Goal: Task Accomplishment & Management: Use online tool/utility

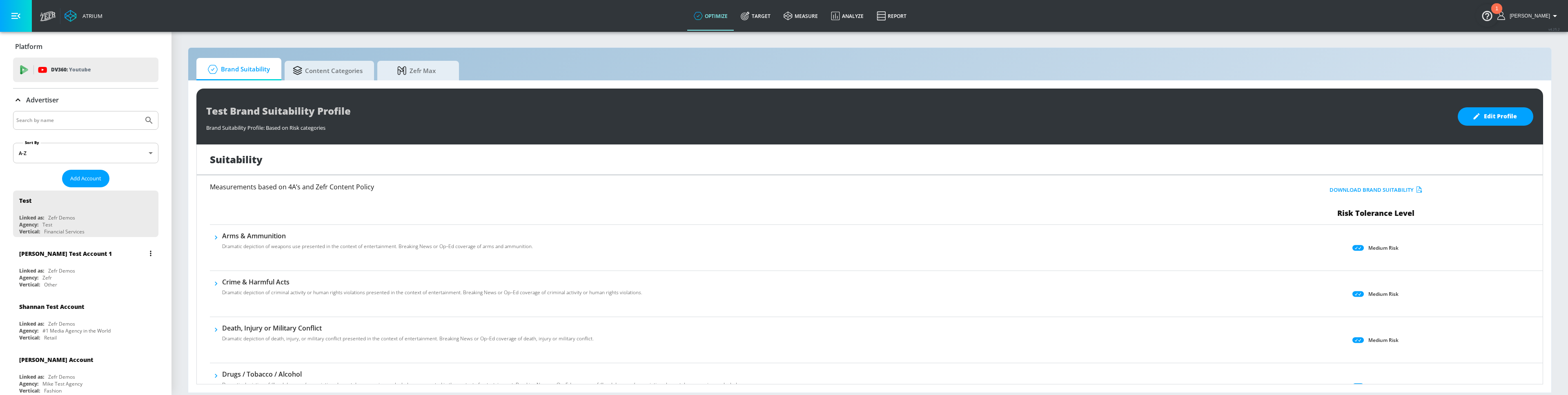
click at [86, 265] on div "[PERSON_NAME] Test Account 1 Linked as: Zefr Demos Agency: Zefr Vertical: Other" at bounding box center [85, 267] width 145 height 46
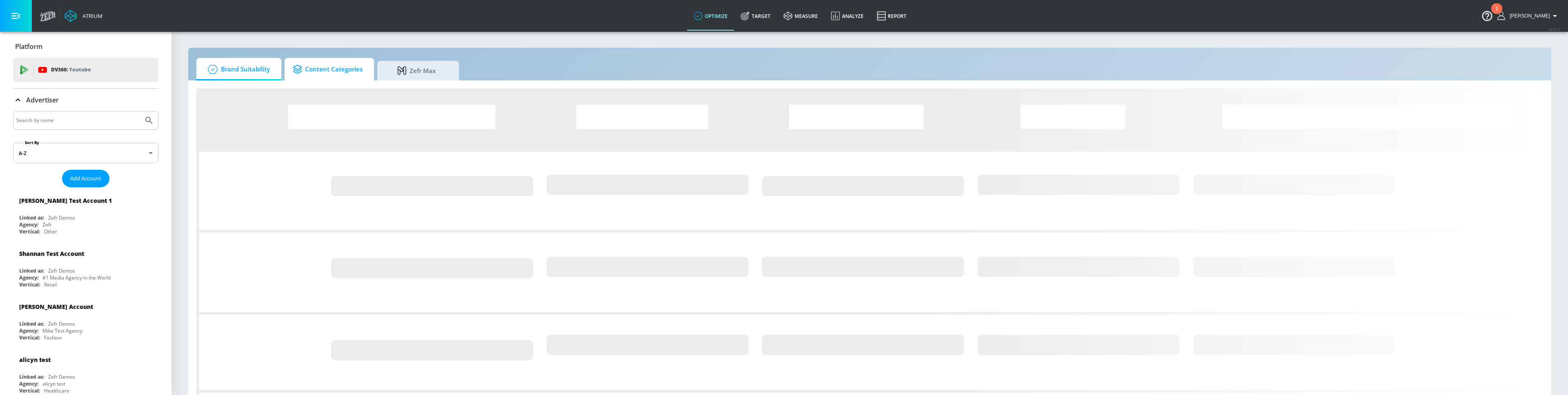
click at [325, 77] on span "Content Categories" at bounding box center [327, 69] width 70 height 19
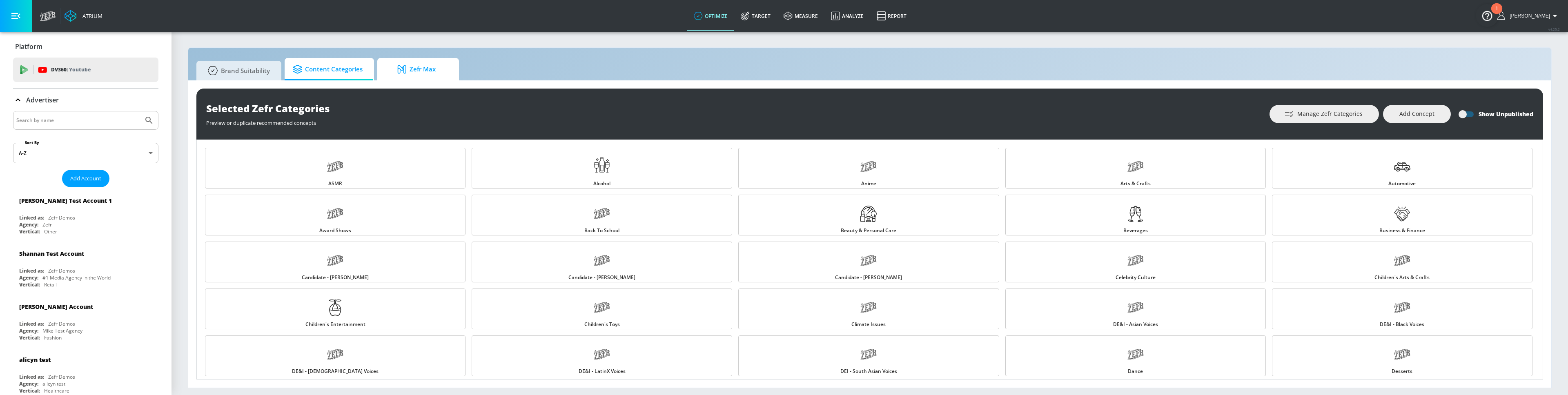
click at [413, 65] on span "Zefr Max" at bounding box center [416, 69] width 62 height 19
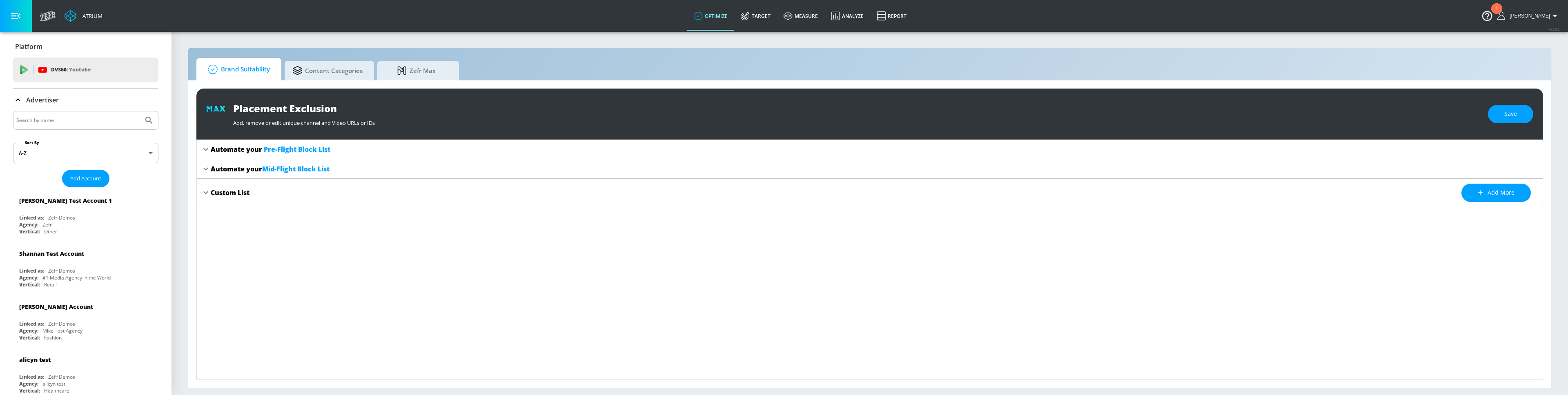
click at [242, 68] on span "Brand Suitability" at bounding box center [237, 69] width 65 height 19
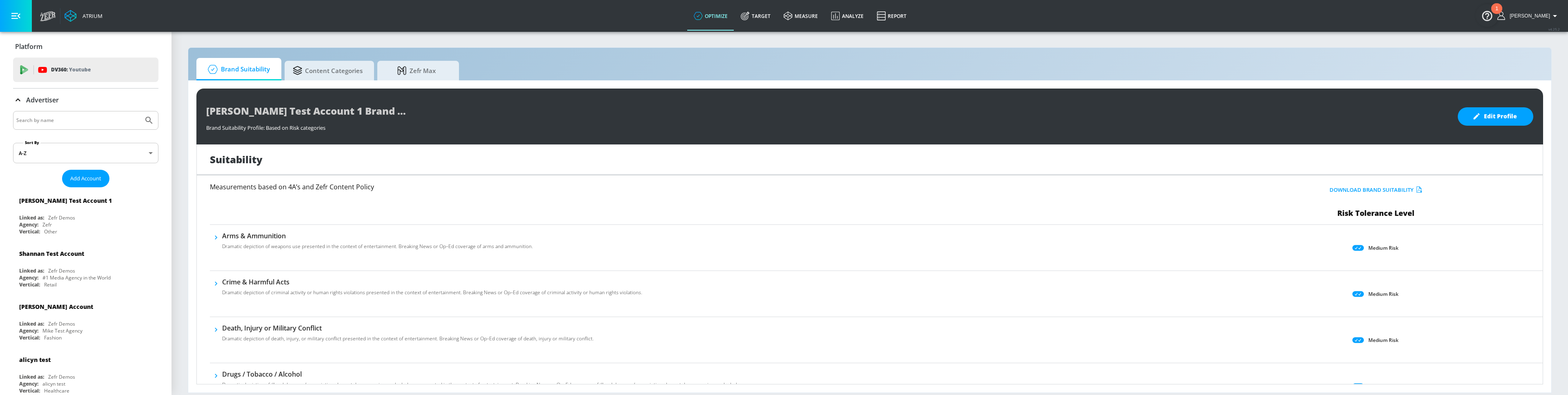
click at [44, 47] on div "Platform" at bounding box center [85, 46] width 145 height 9
click at [775, 17] on link "Target" at bounding box center [755, 16] width 43 height 29
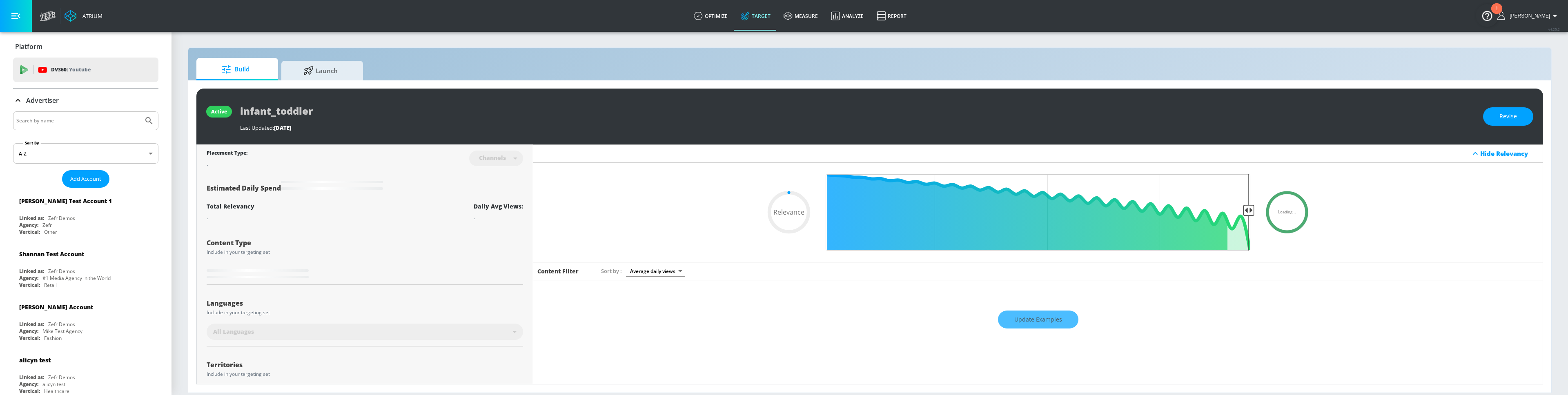
type input "0.6"
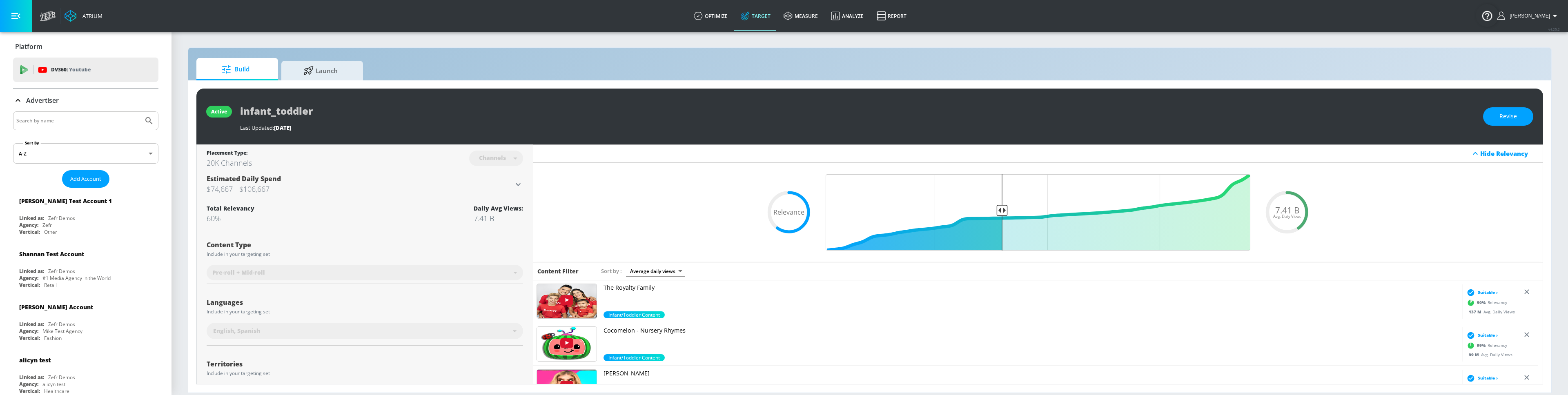
click at [554, 76] on div "Build Launch" at bounding box center [870, 69] width 1346 height 23
